Goal: Complete application form

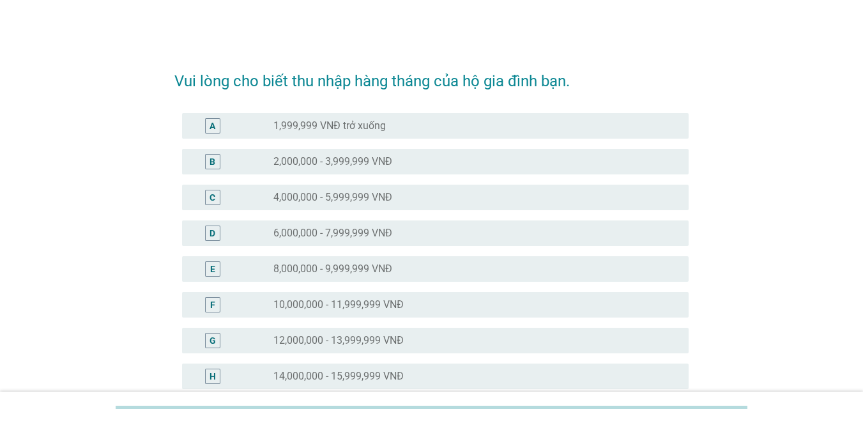
click at [379, 360] on div "H radio_button_unchecked 14,000,000 - 15,999,999 VNĐ" at bounding box center [431, 376] width 514 height 36
click at [379, 369] on div "radio_button_unchecked 14,000,000 - 15,999,999 VNĐ" at bounding box center [475, 376] width 405 height 15
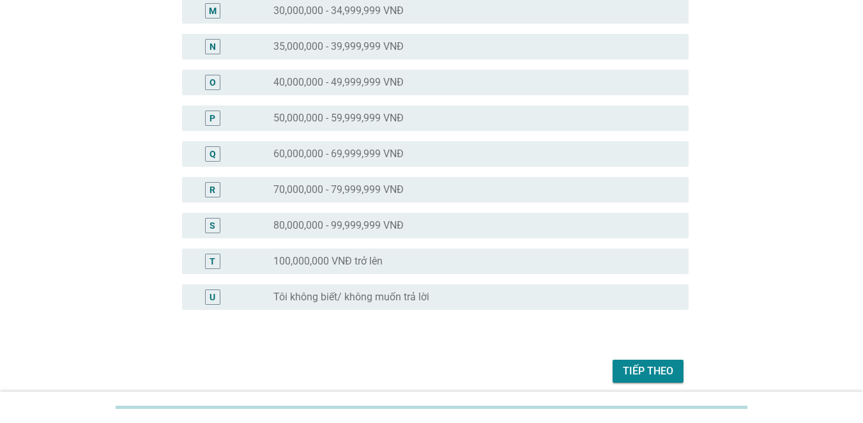
scroll to position [596, 0]
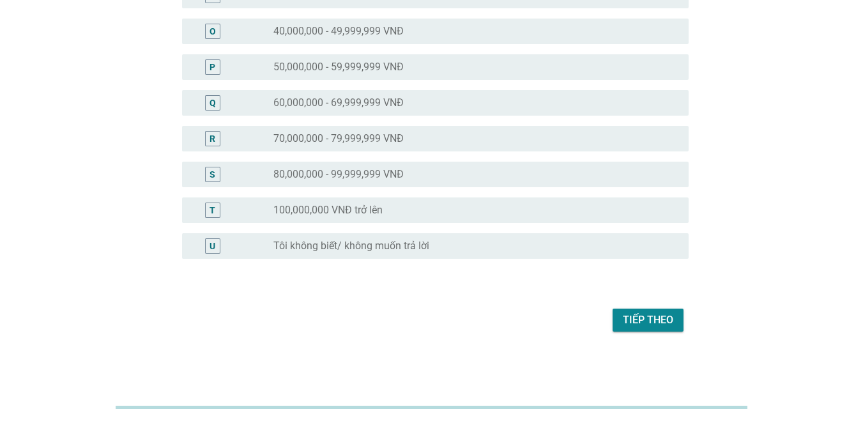
click at [628, 323] on div "Tiếp theo" at bounding box center [648, 319] width 50 height 15
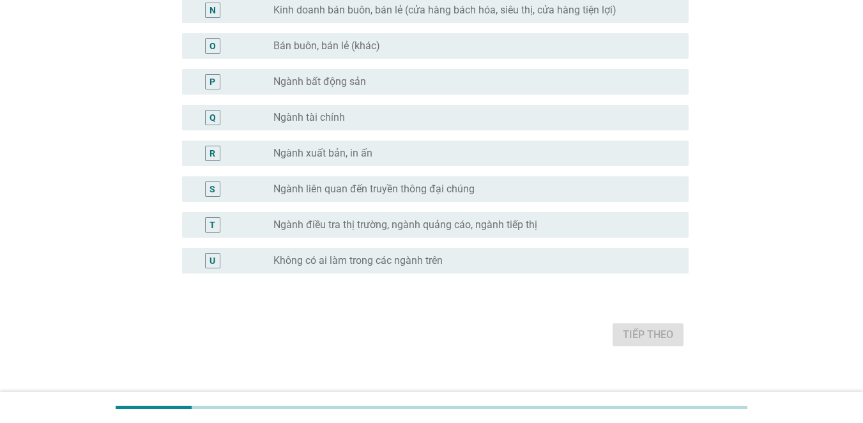
scroll to position [619, 0]
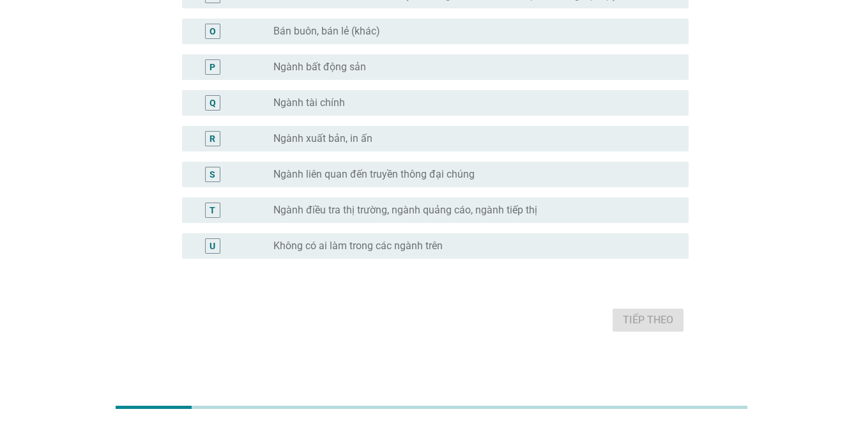
click at [328, 249] on label "Không có ai làm trong các ngành trên" at bounding box center [357, 246] width 169 height 13
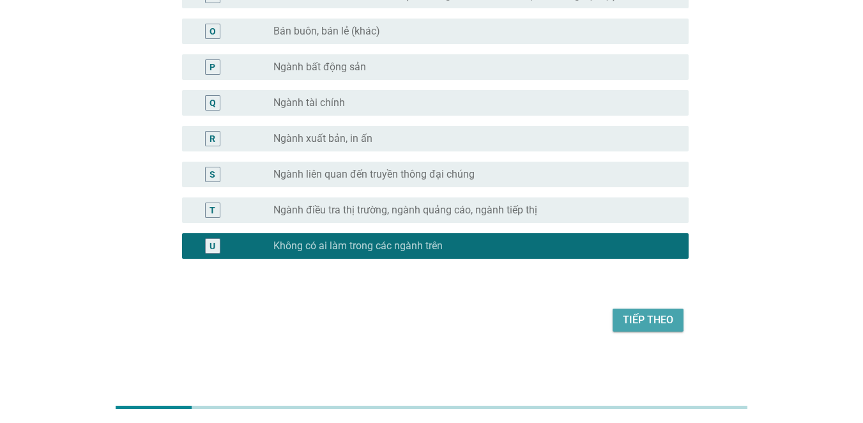
click at [636, 316] on div "Tiếp theo" at bounding box center [648, 319] width 50 height 15
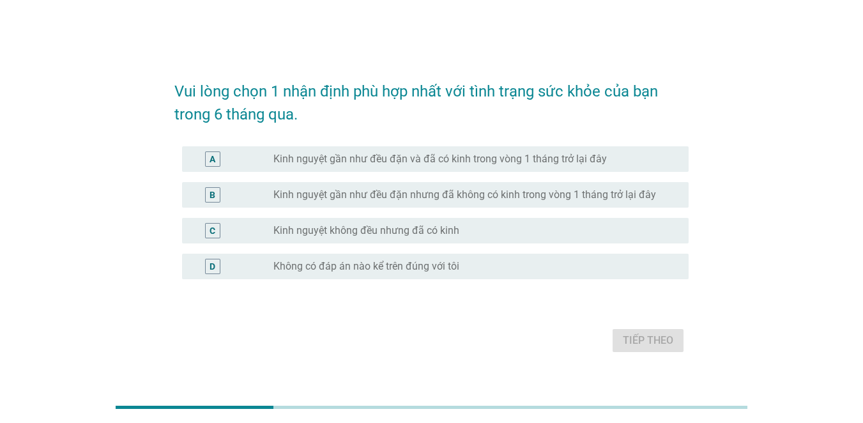
click at [489, 154] on label "Kinh nguyệt gần như đều đặn và đã có kinh trong vòng 1 tháng trở lại đây" at bounding box center [440, 159] width 334 height 13
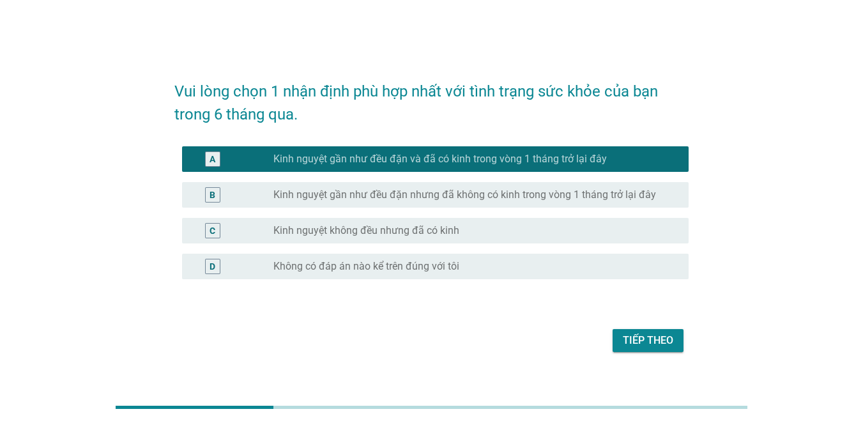
click at [657, 328] on div "Tiếp theo" at bounding box center [431, 340] width 514 height 31
click at [653, 339] on div "Tiếp theo" at bounding box center [648, 340] width 50 height 15
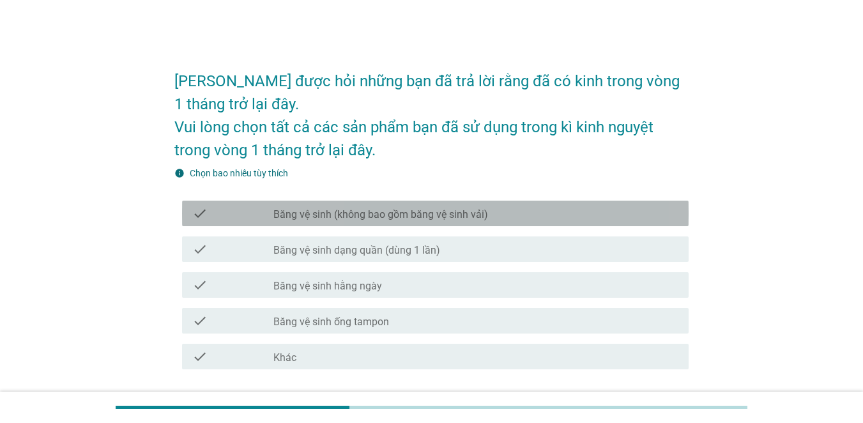
click at [394, 209] on label "Băng vệ sinh (không bao gồm băng vệ sinh vải)" at bounding box center [380, 214] width 215 height 13
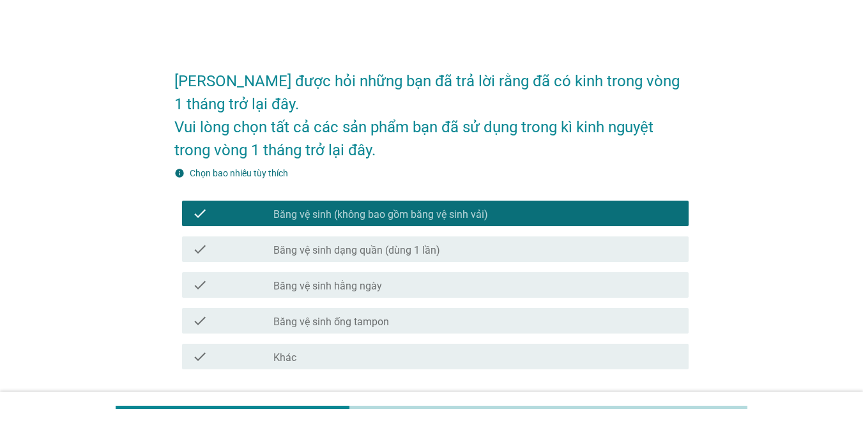
click at [395, 246] on label "Băng vệ sinh dạng quần (dùng 1 lần)" at bounding box center [356, 250] width 167 height 13
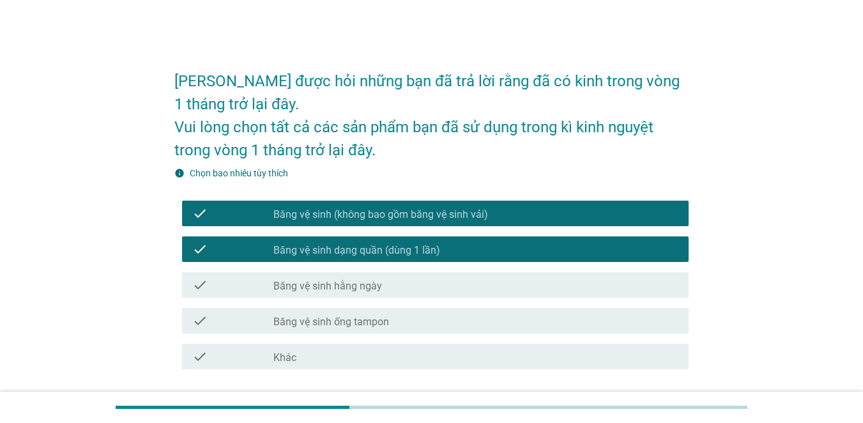
click at [399, 275] on div "check check_box_outline_blank Băng vệ sinh hằng ngày" at bounding box center [435, 285] width 507 height 26
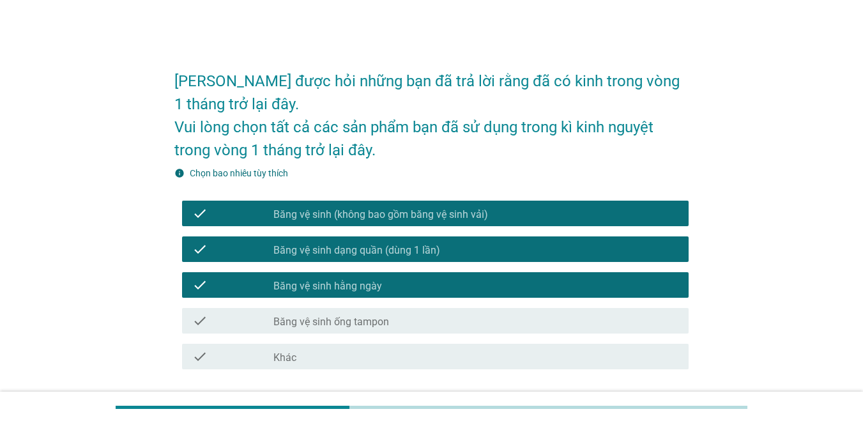
scroll to position [95, 0]
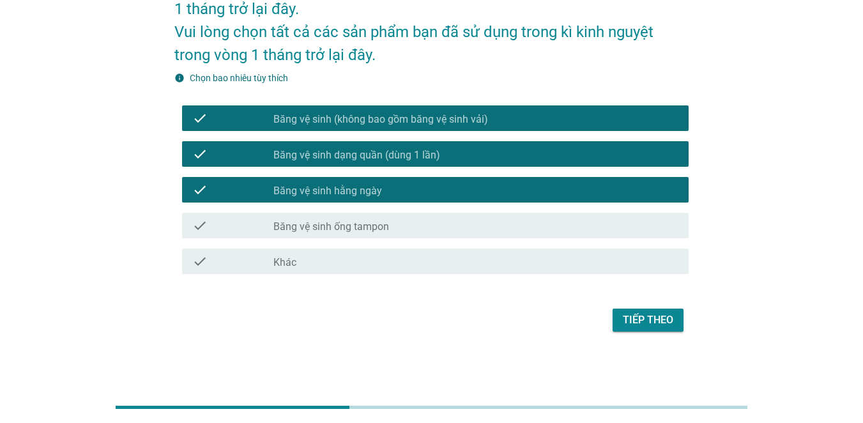
click at [679, 331] on button "Tiếp theo" at bounding box center [648, 320] width 71 height 23
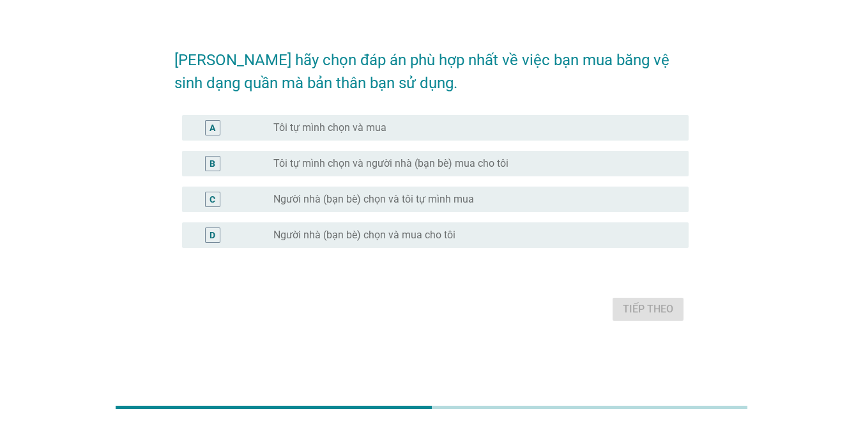
scroll to position [0, 0]
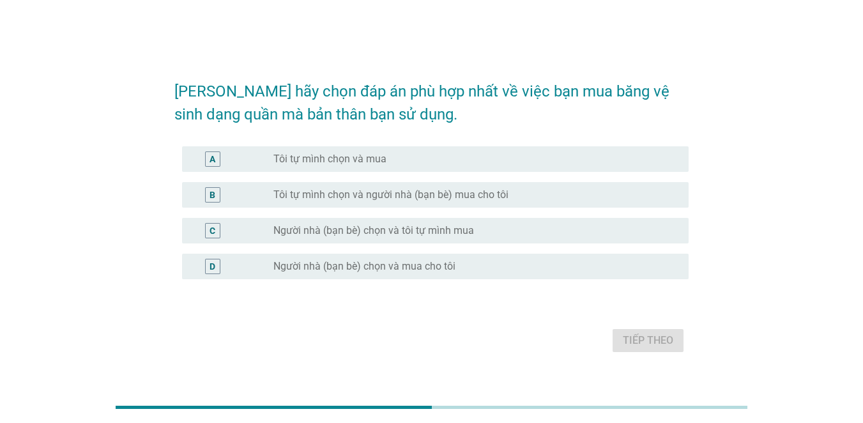
click at [438, 194] on label "Tôi tự mình chọn và người nhà (bạn bè) mua cho tôi" at bounding box center [390, 195] width 235 height 13
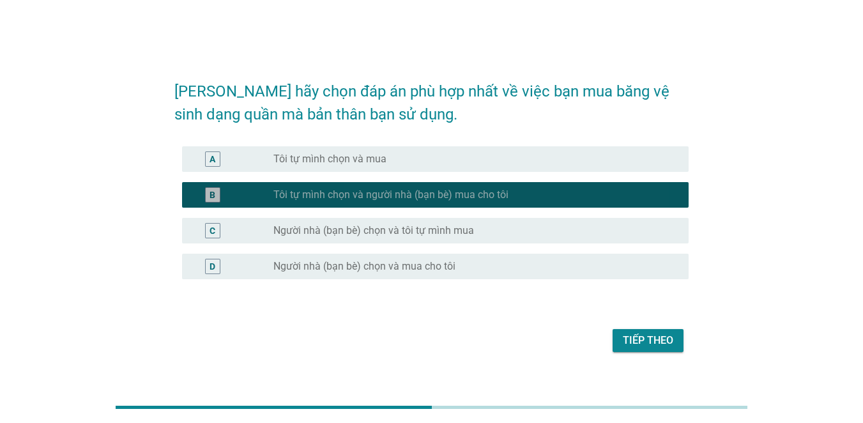
click at [447, 185] on div "B radio_button_checked Tôi tự mình chọn và người nhà (bạn bè) mua cho tôi" at bounding box center [435, 195] width 507 height 26
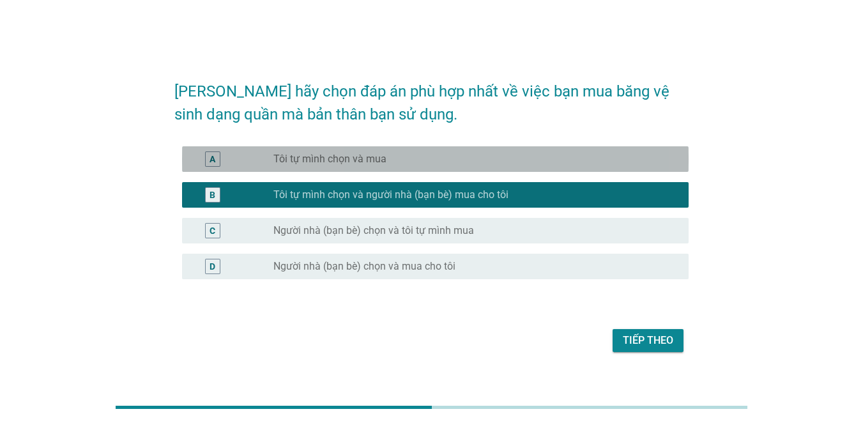
click at [438, 156] on div "radio_button_unchecked Tôi tự mình chọn và mua" at bounding box center [470, 159] width 395 height 13
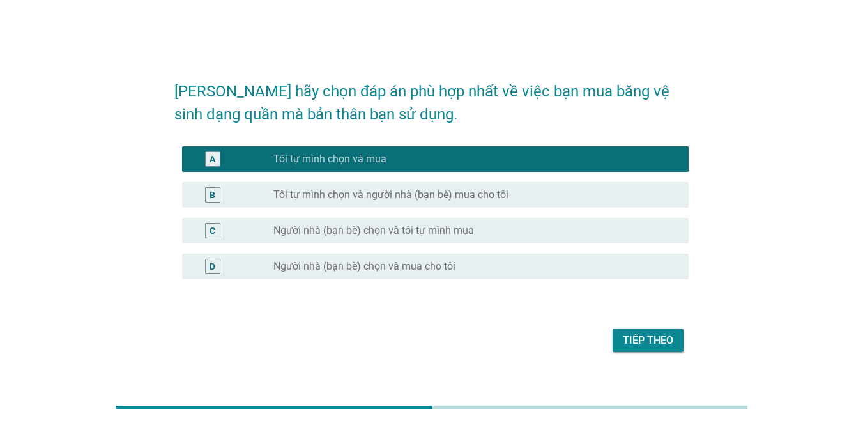
click at [648, 339] on div "Tiếp theo" at bounding box center [648, 340] width 50 height 15
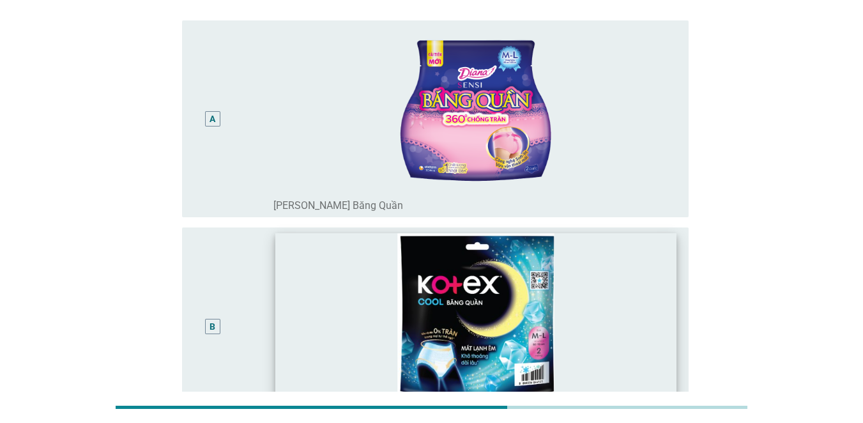
scroll to position [192, 0]
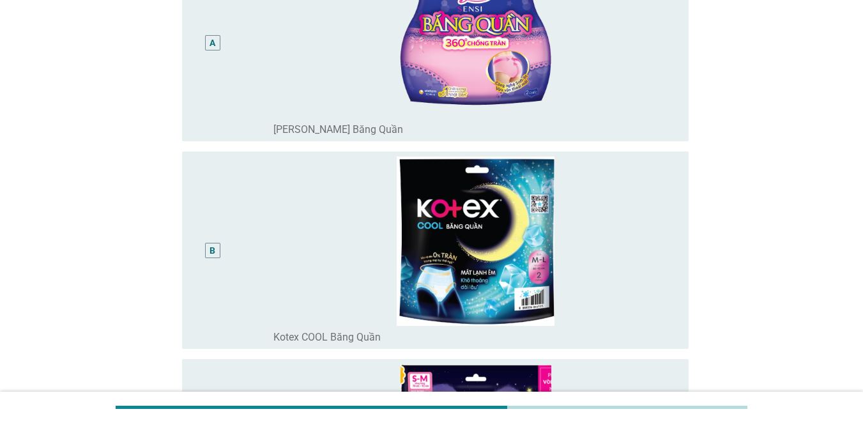
click at [496, 119] on div "radio_button_unchecked [PERSON_NAME] Băng Quần" at bounding box center [475, 127] width 405 height 18
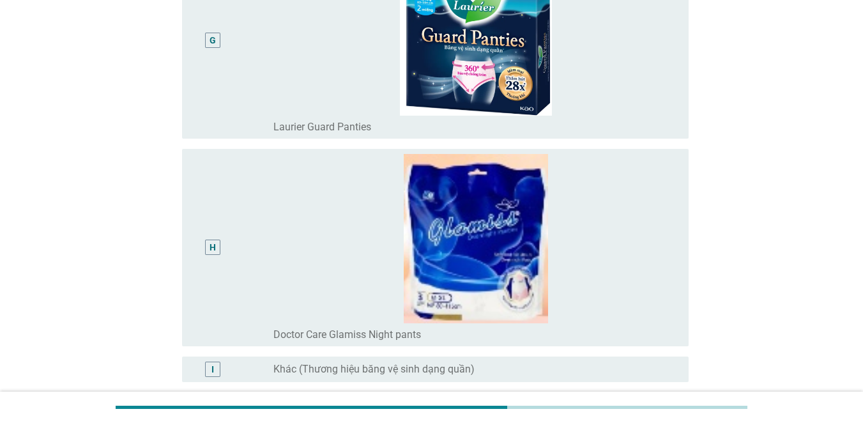
scroll to position [1470, 0]
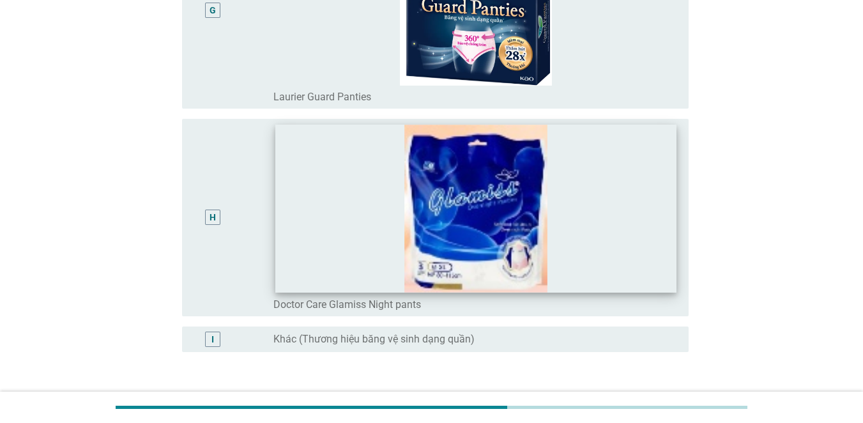
click at [478, 242] on img at bounding box center [475, 208] width 401 height 167
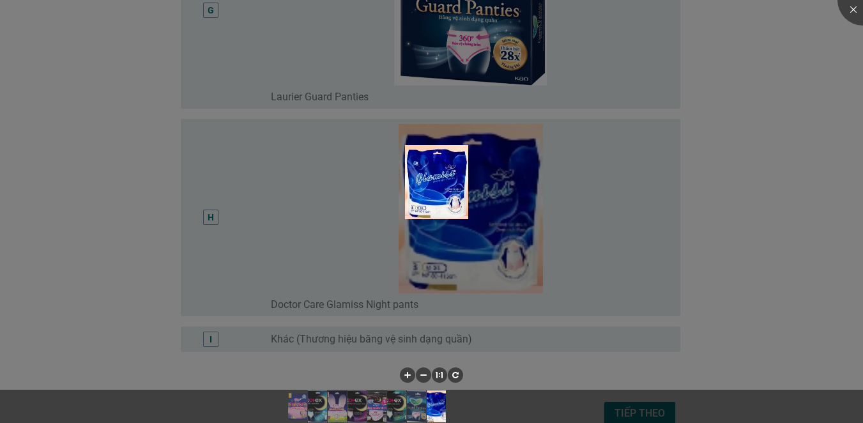
click at [412, 266] on div at bounding box center [431, 211] width 863 height 423
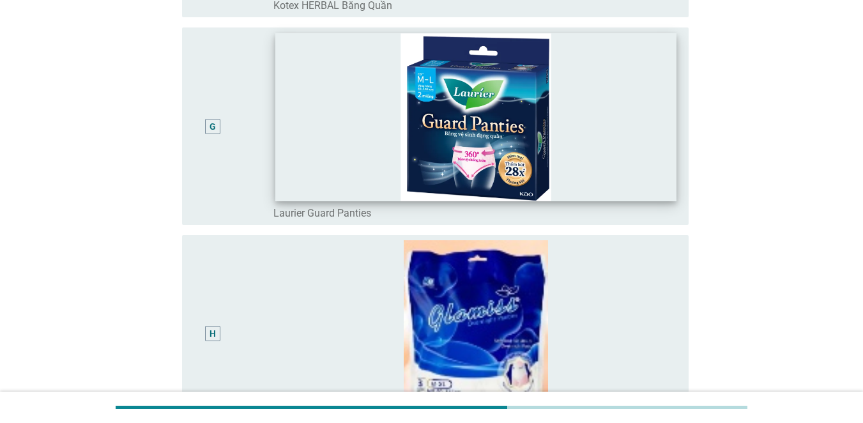
scroll to position [1278, 0]
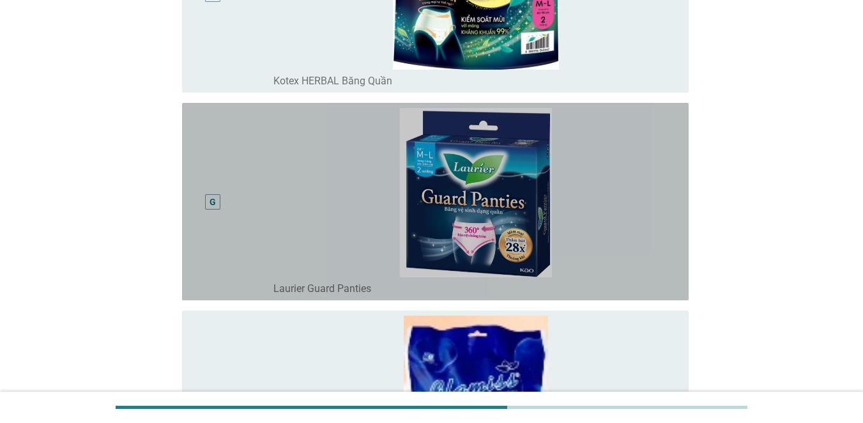
click at [272, 186] on div "G" at bounding box center [232, 201] width 81 height 187
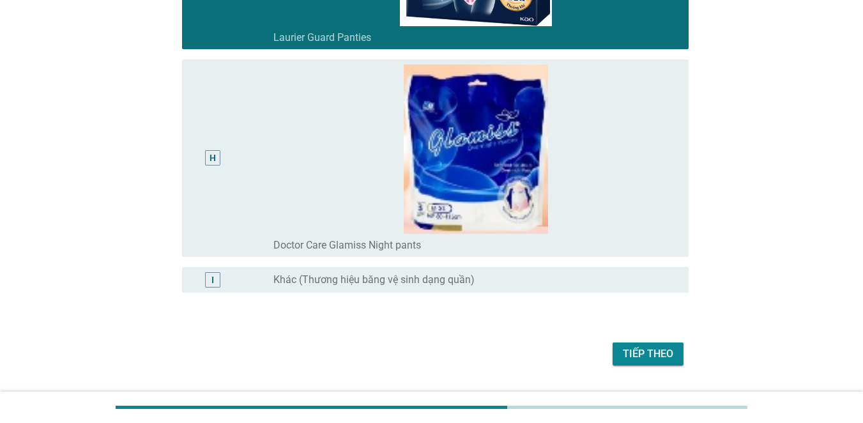
scroll to position [1563, 0]
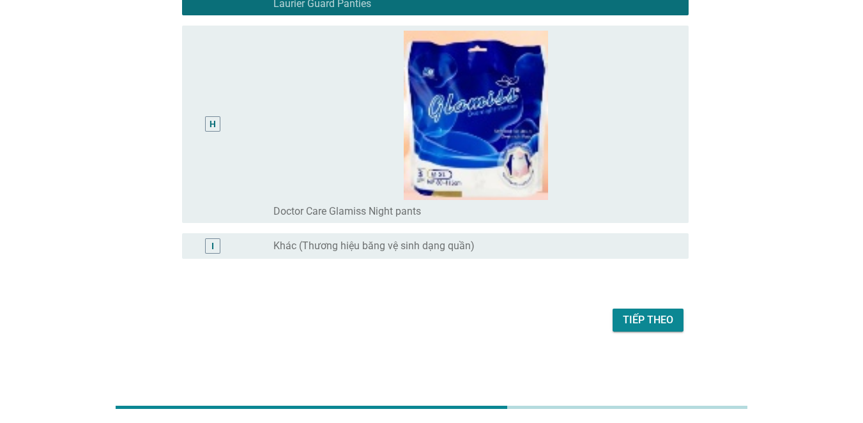
click at [634, 320] on div "Tiếp theo" at bounding box center [648, 319] width 50 height 15
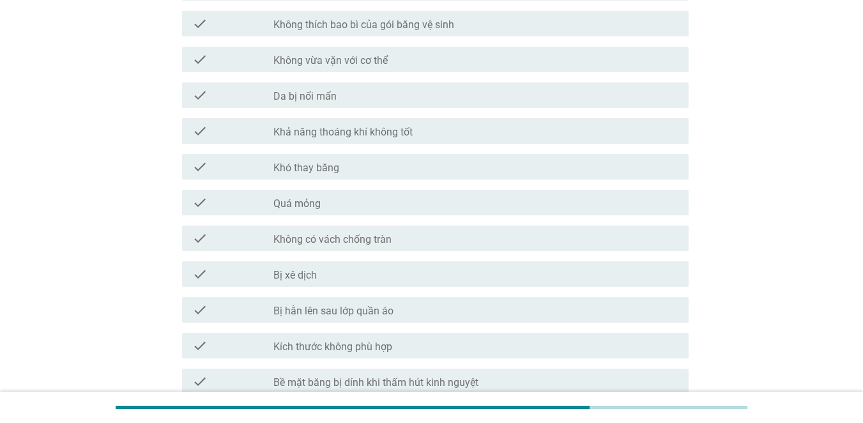
scroll to position [511, 0]
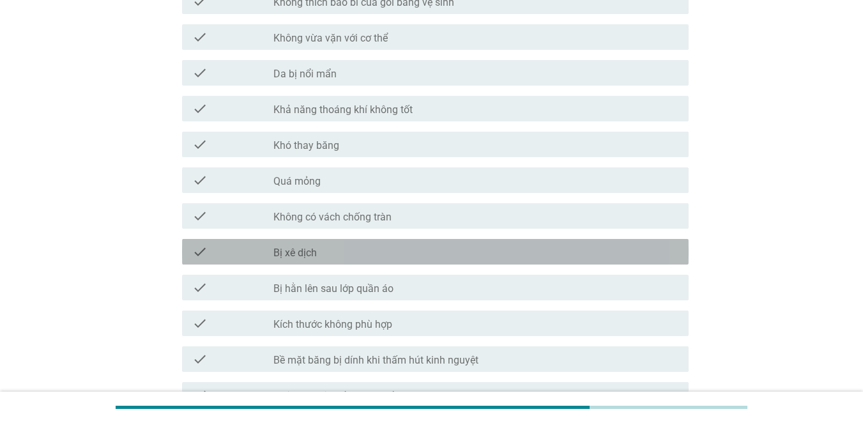
click at [416, 254] on div "check_box_outline_blank Bị xê dịch" at bounding box center [475, 251] width 405 height 15
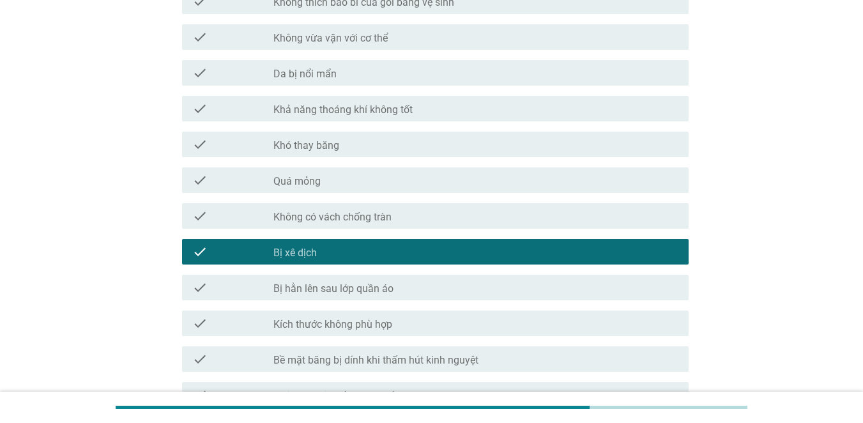
click at [405, 293] on div "check_box_outline_blank Bị hằn lên sau lớp quần áo" at bounding box center [475, 287] width 405 height 15
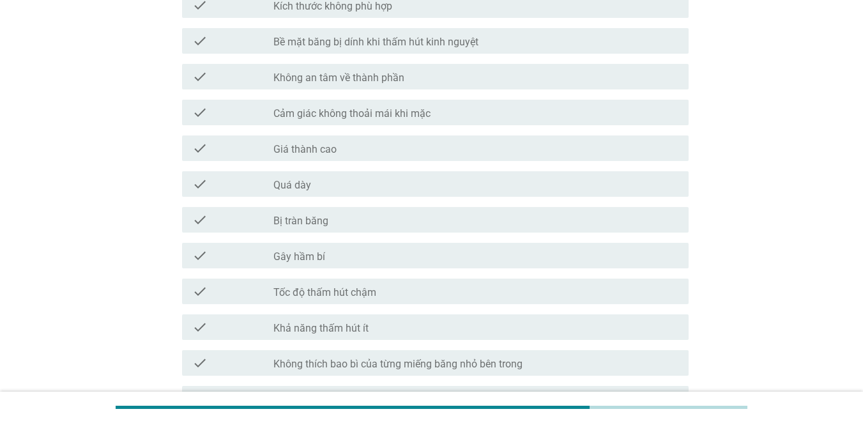
scroll to position [831, 0]
click at [389, 268] on div "check check_box_outline_blank Gây hầm bí" at bounding box center [431, 254] width 514 height 36
click at [384, 261] on div "check_box_outline_blank Gây hầm bí" at bounding box center [475, 254] width 405 height 15
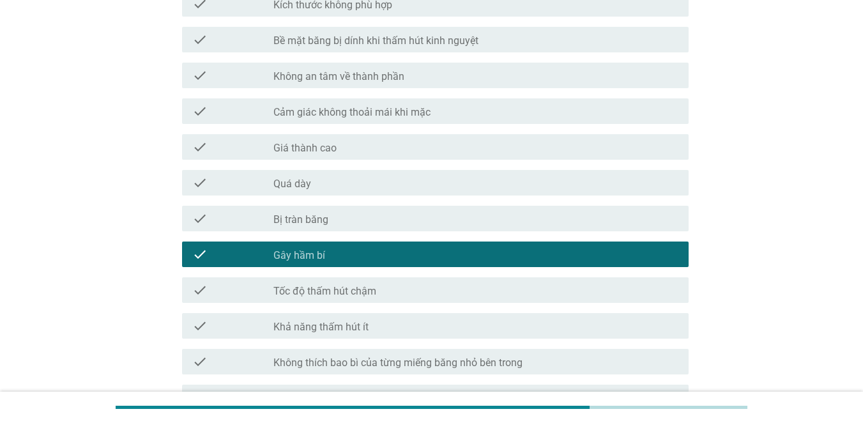
scroll to position [1003, 0]
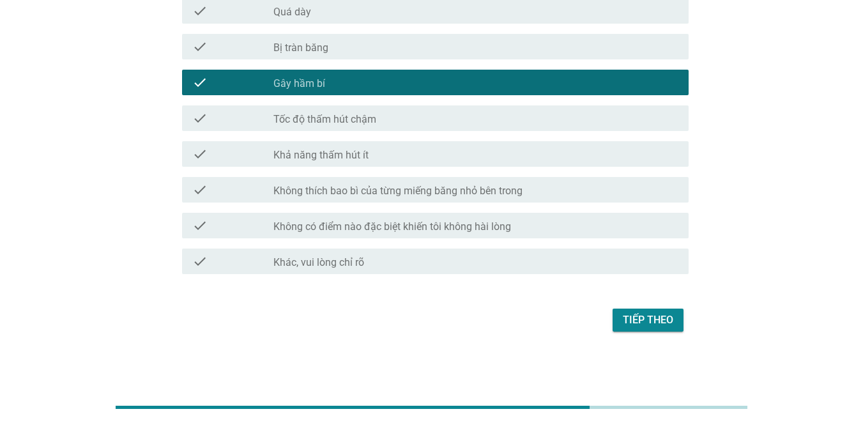
click at [631, 323] on div "Tiếp theo" at bounding box center [648, 319] width 50 height 15
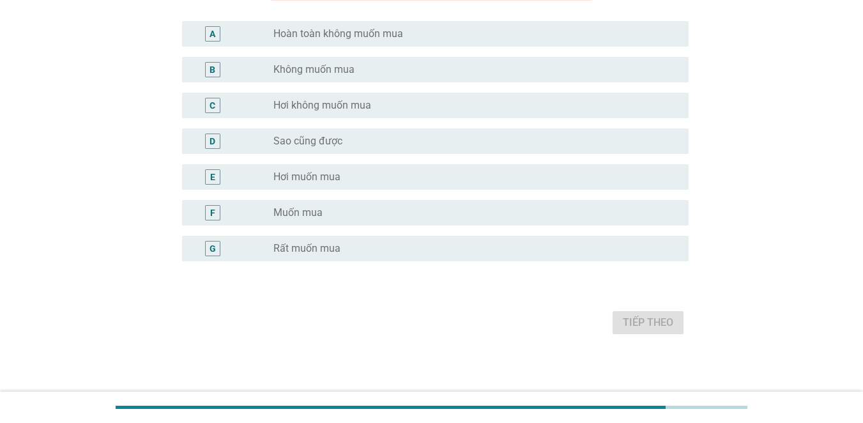
scroll to position [243, 0]
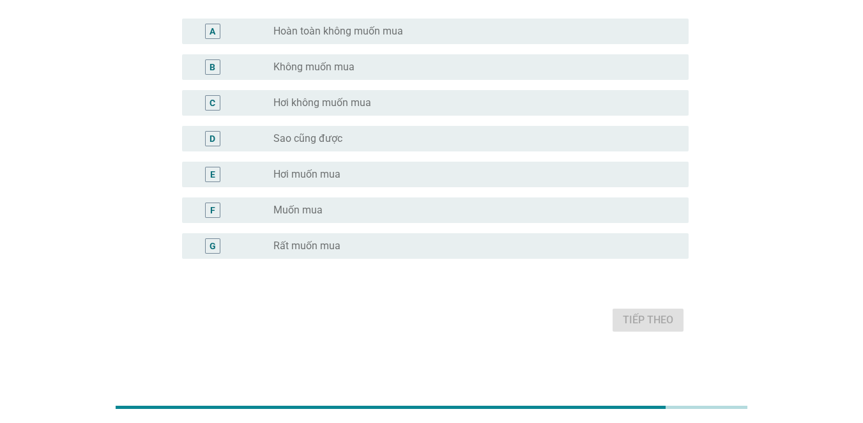
click at [351, 240] on div "radio_button_unchecked Rất muốn mua" at bounding box center [470, 246] width 395 height 13
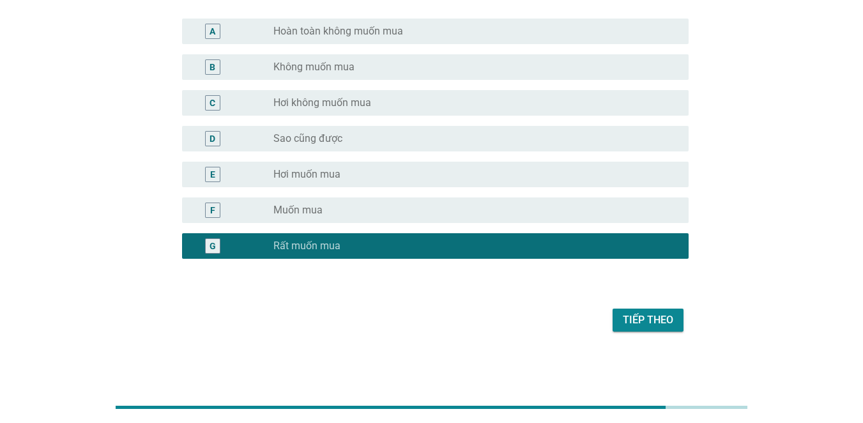
click at [643, 327] on button "Tiếp theo" at bounding box center [648, 320] width 71 height 23
